Goal: Task Accomplishment & Management: Use online tool/utility

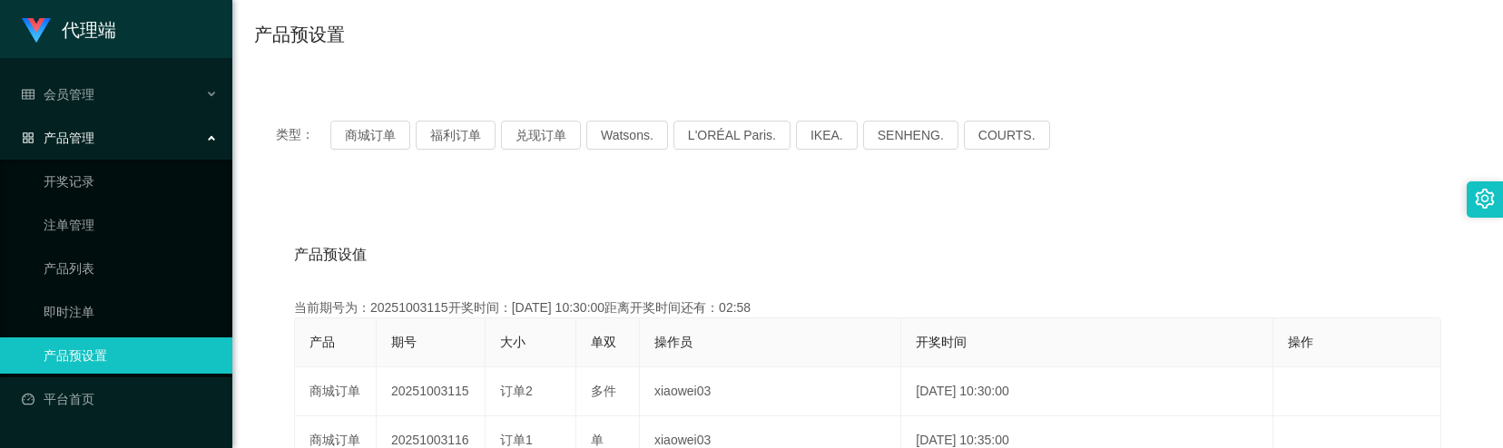
scroll to position [121, 0]
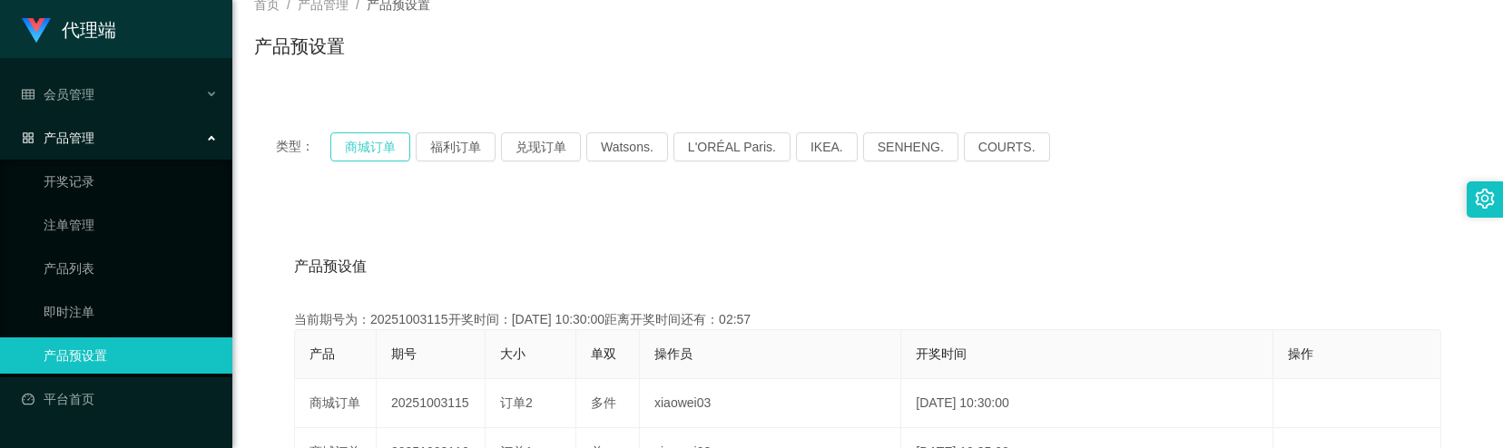
click at [370, 147] on button "商城订单" at bounding box center [370, 146] width 80 height 29
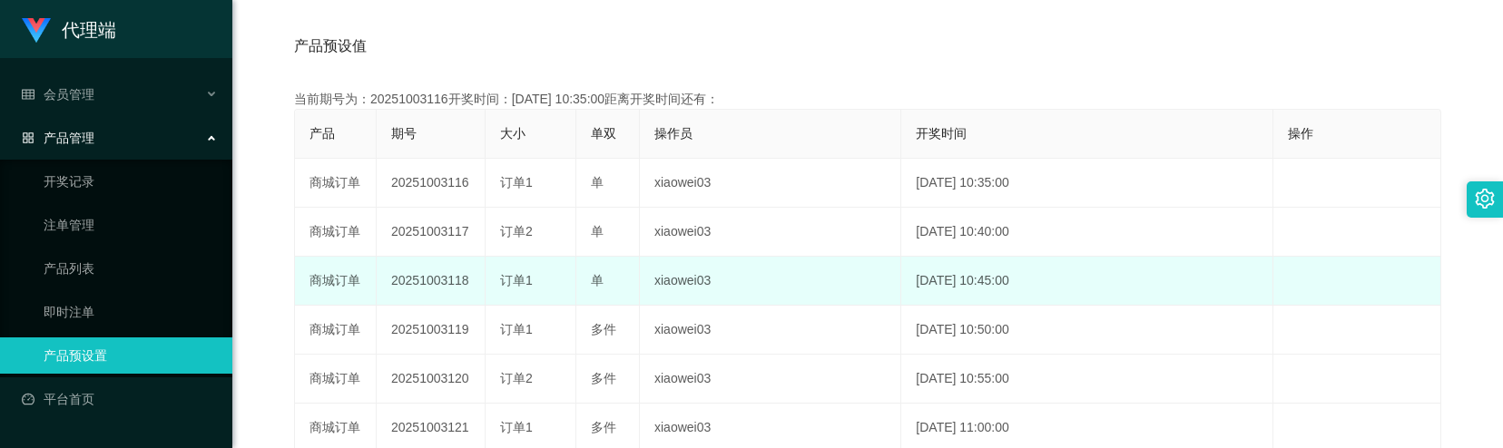
scroll to position [363, 0]
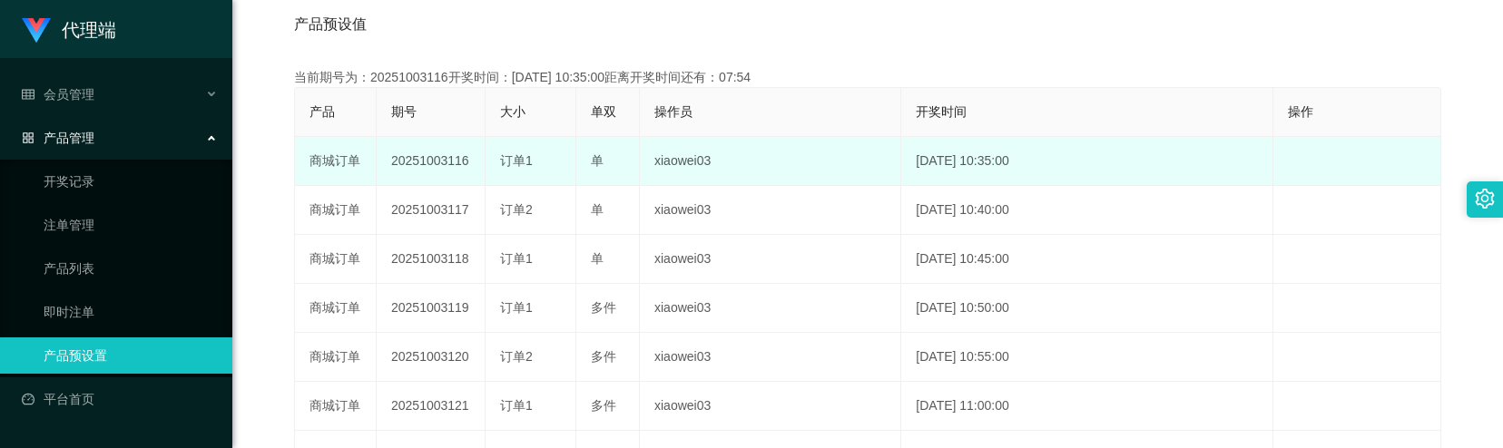
click at [428, 160] on td "20251003116" at bounding box center [431, 161] width 109 height 49
copy td "20251003116"
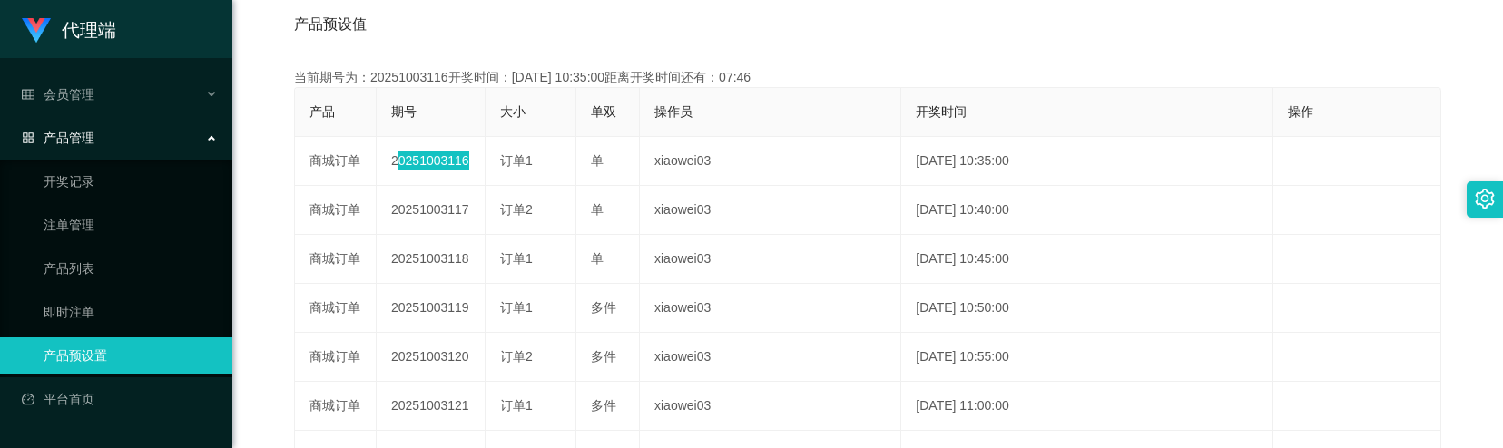
scroll to position [121, 0]
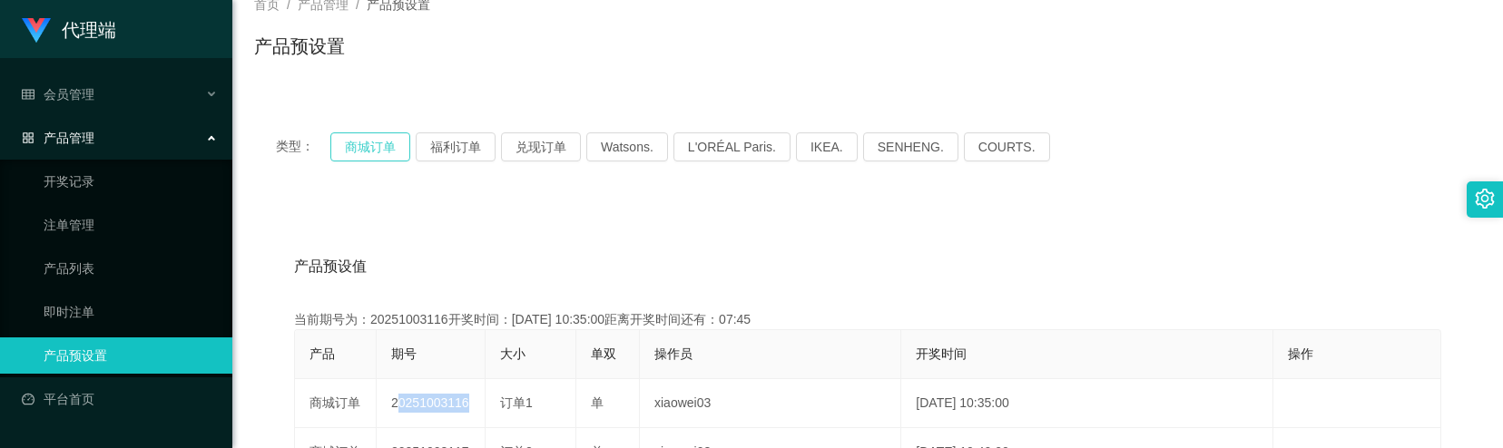
click at [382, 150] on button "商城订单" at bounding box center [370, 146] width 80 height 29
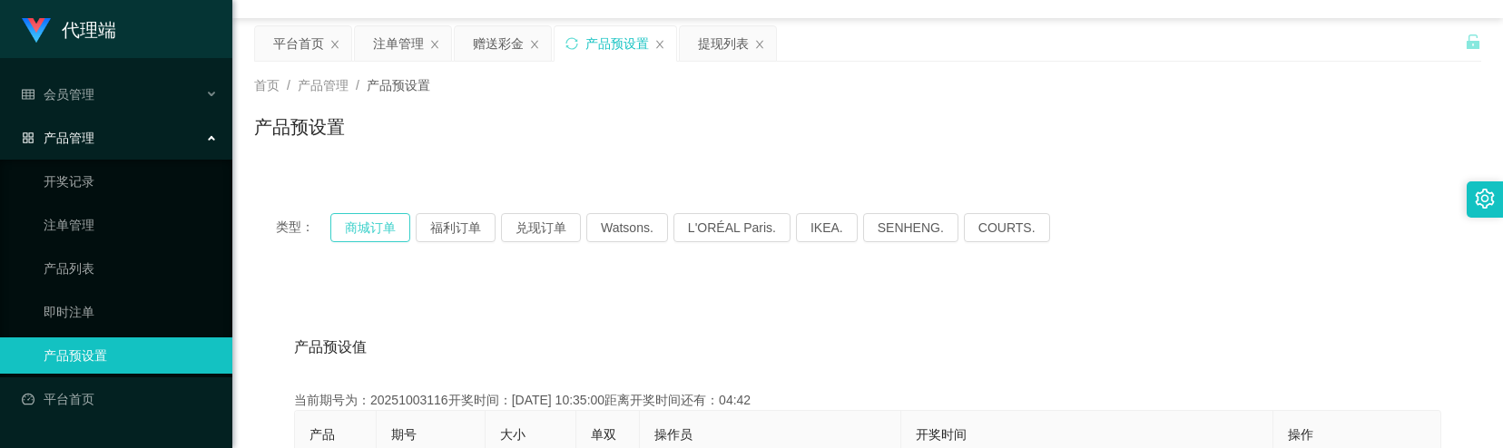
scroll to position [0, 0]
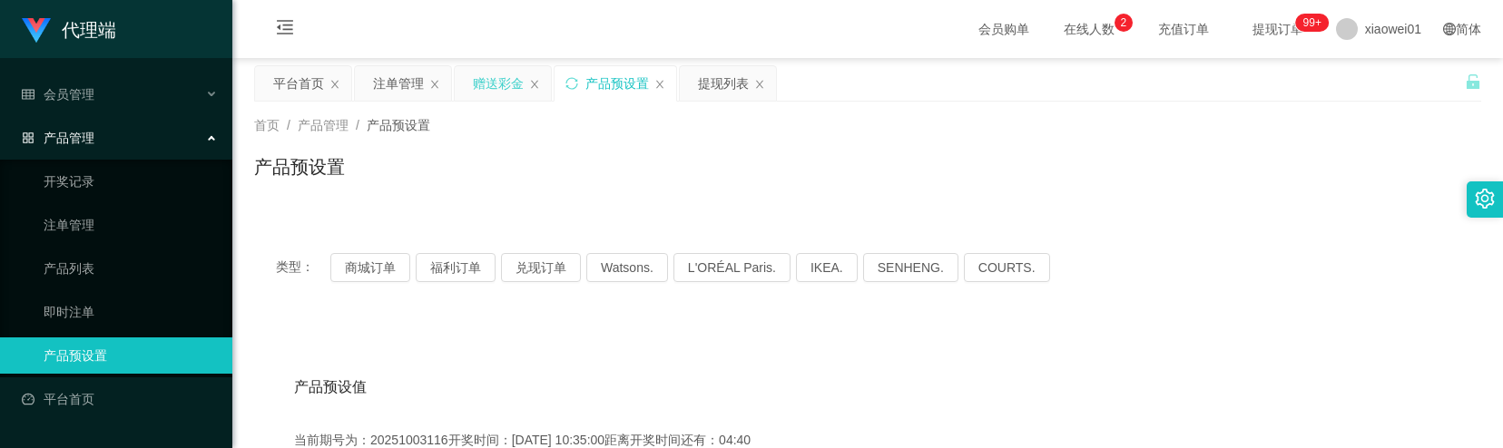
click at [497, 94] on div "赠送彩金" at bounding box center [498, 83] width 51 height 34
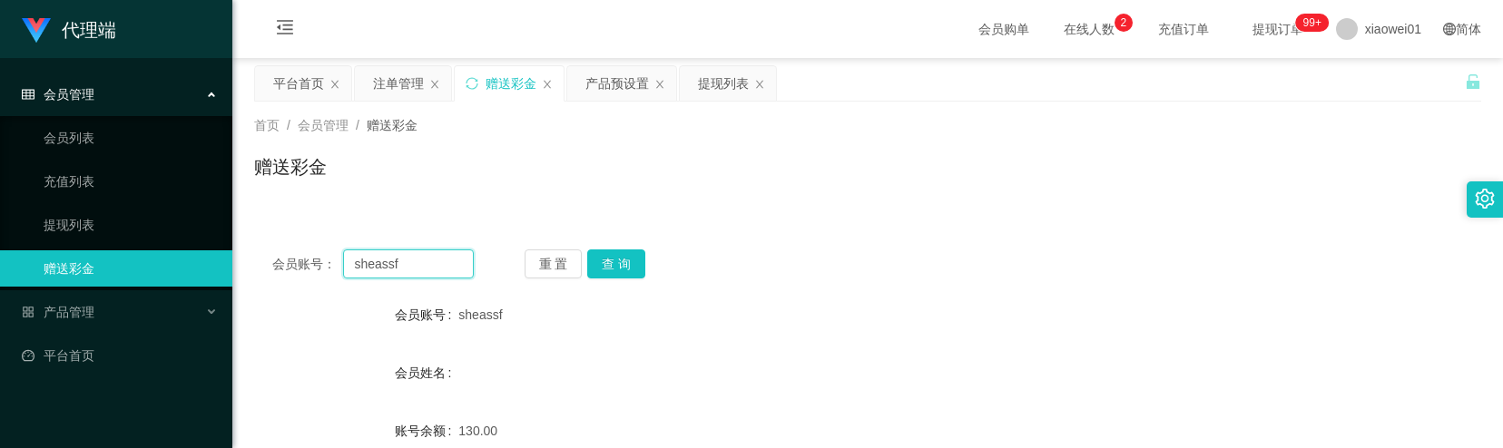
drag, startPoint x: 408, startPoint y: 269, endPoint x: 320, endPoint y: 258, distance: 88.7
click at [320, 258] on div "会员账号： sheassf" at bounding box center [372, 264] width 201 height 29
paste input "congloon"
type input "congloon"
click at [611, 267] on button "查 询" at bounding box center [616, 264] width 58 height 29
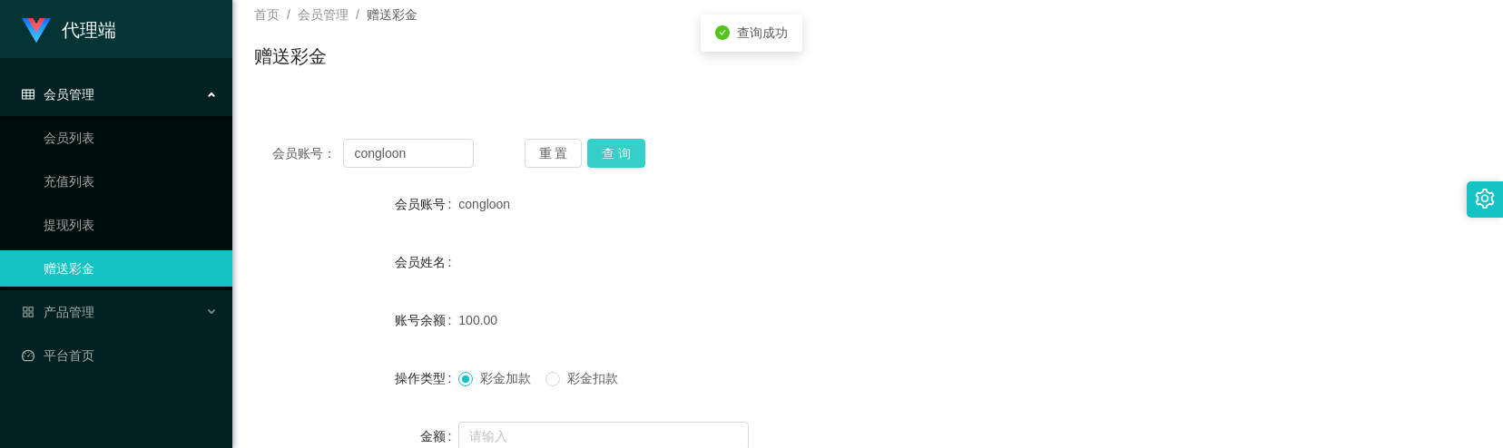
scroll to position [241, 0]
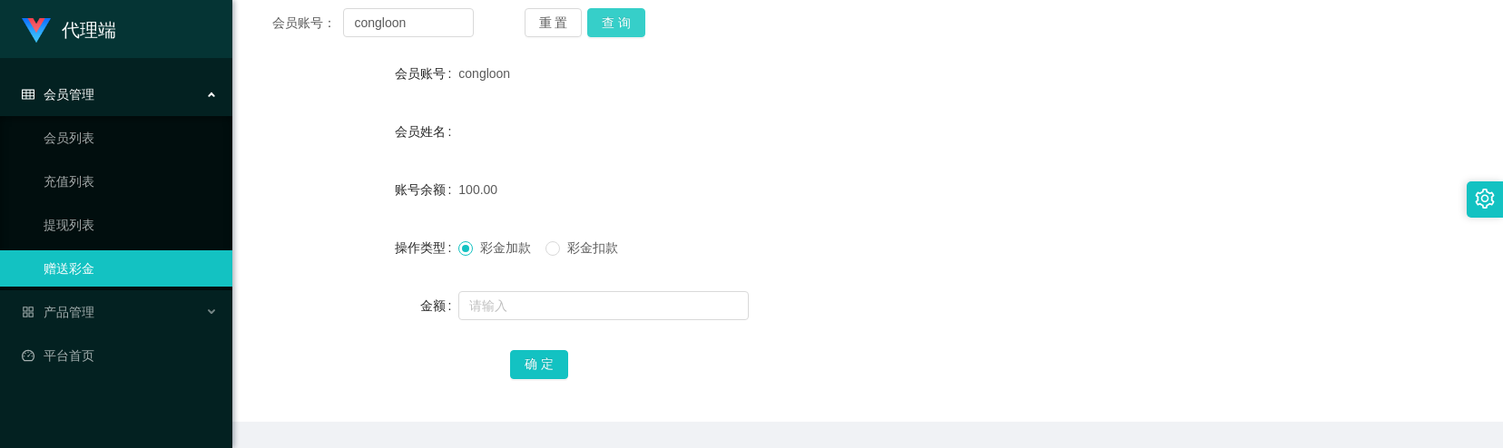
click at [619, 25] on button "查 询" at bounding box center [616, 22] width 58 height 29
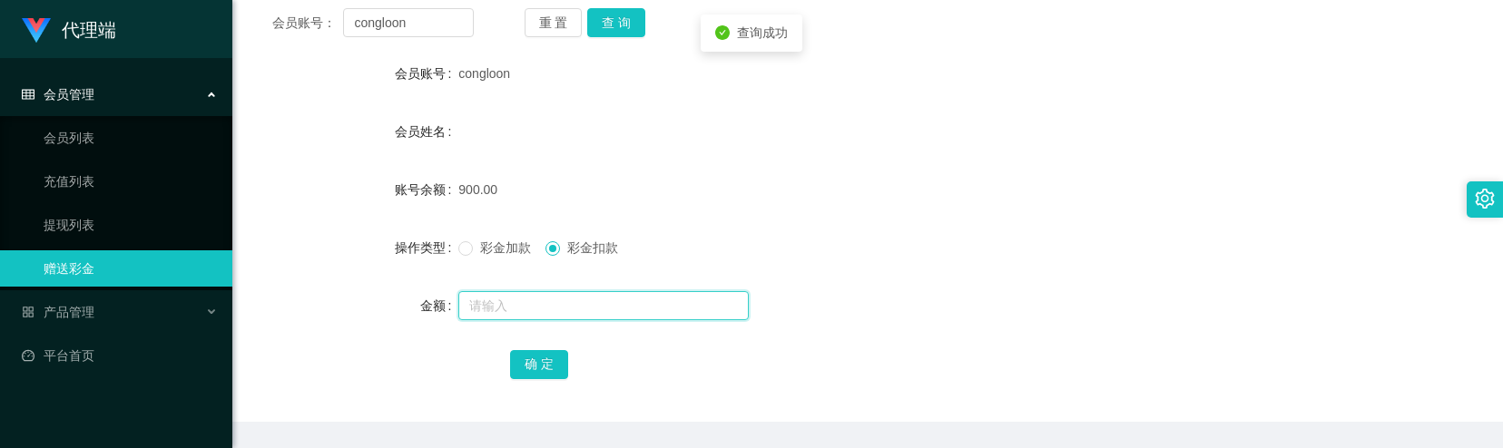
click at [535, 313] on input "text" at bounding box center [603, 305] width 290 height 29
type input "200"
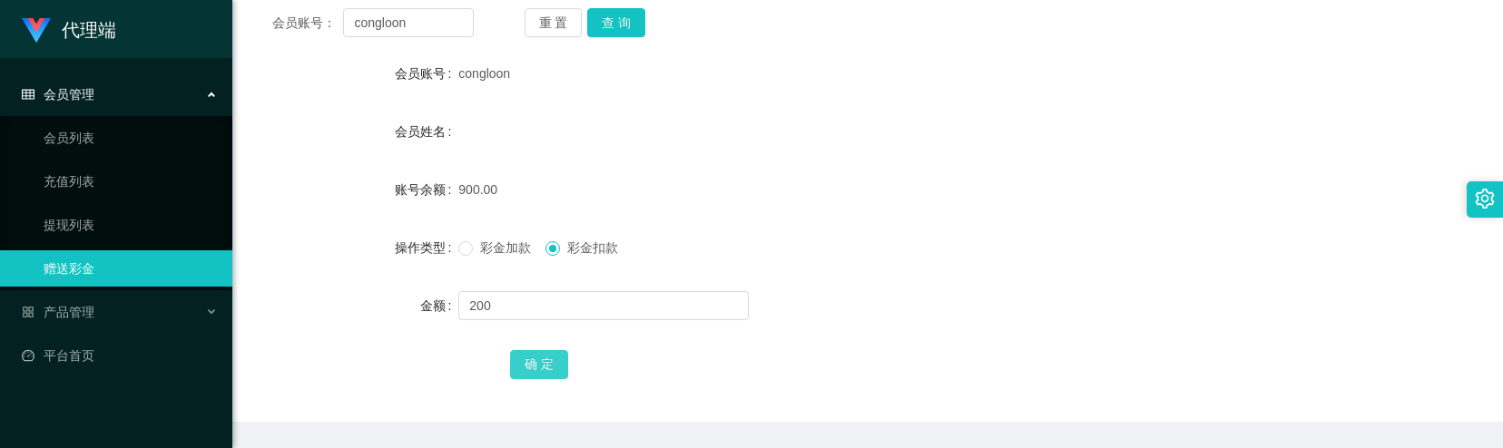
click at [545, 363] on button "确 定" at bounding box center [539, 364] width 58 height 29
